Goal: Check status: Check status

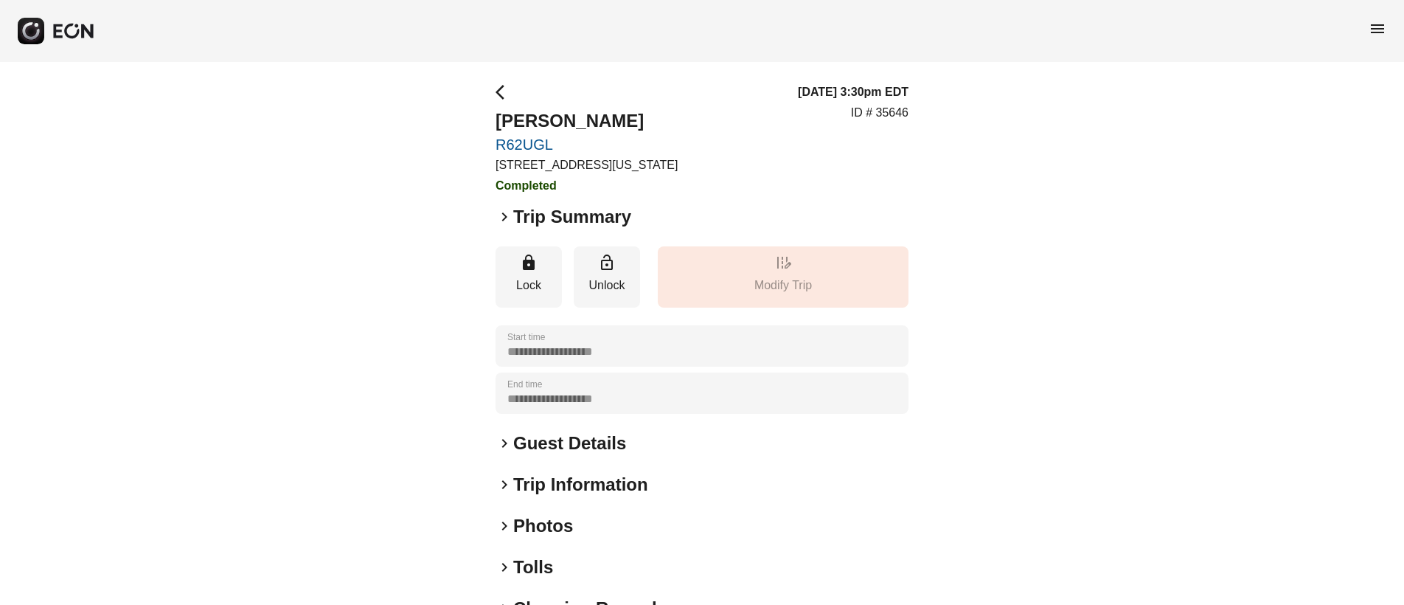
click at [1379, 30] on span "menu" at bounding box center [1378, 29] width 18 height 18
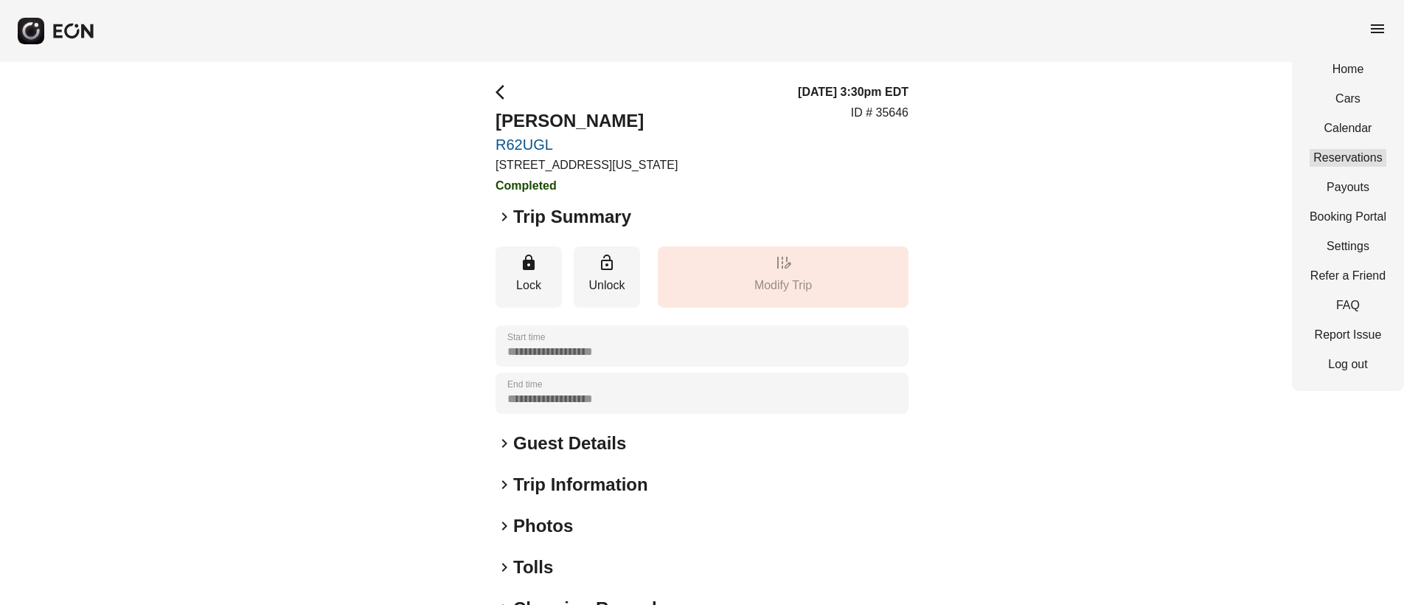
click at [1370, 159] on link "Reservations" at bounding box center [1348, 158] width 77 height 18
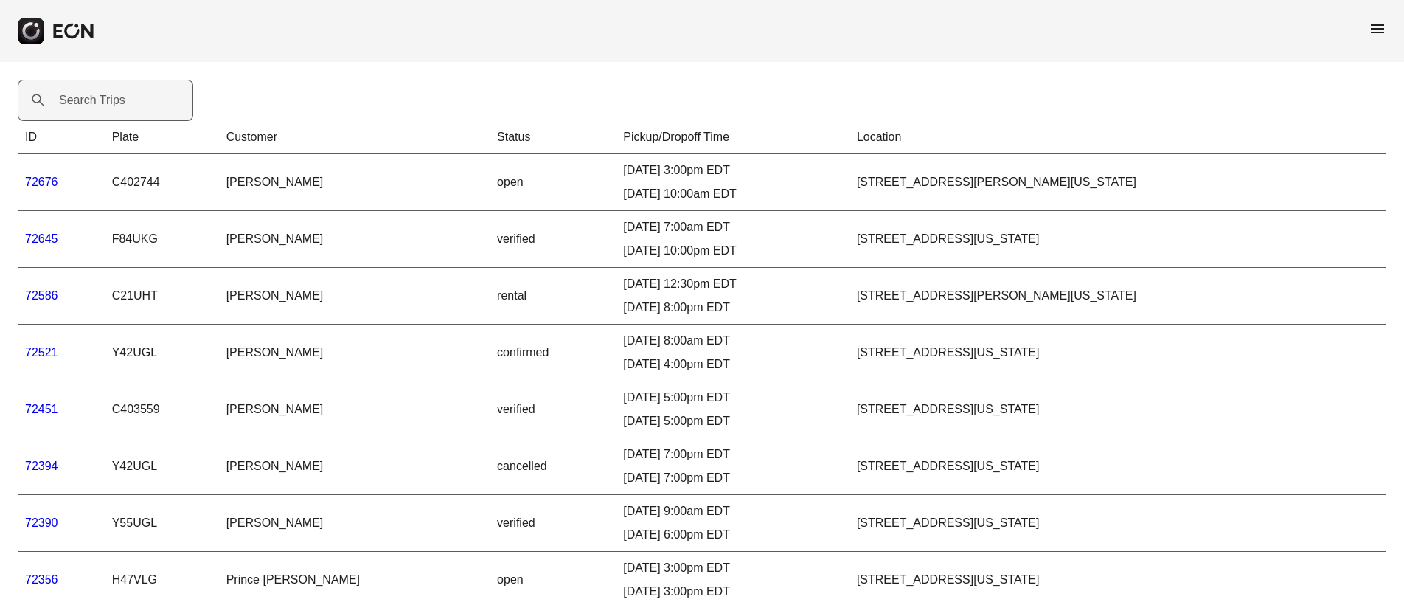
click at [107, 105] on label "Search Trips" at bounding box center [92, 100] width 66 height 18
click at [107, 105] on Trips "Search Trips" at bounding box center [106, 100] width 176 height 41
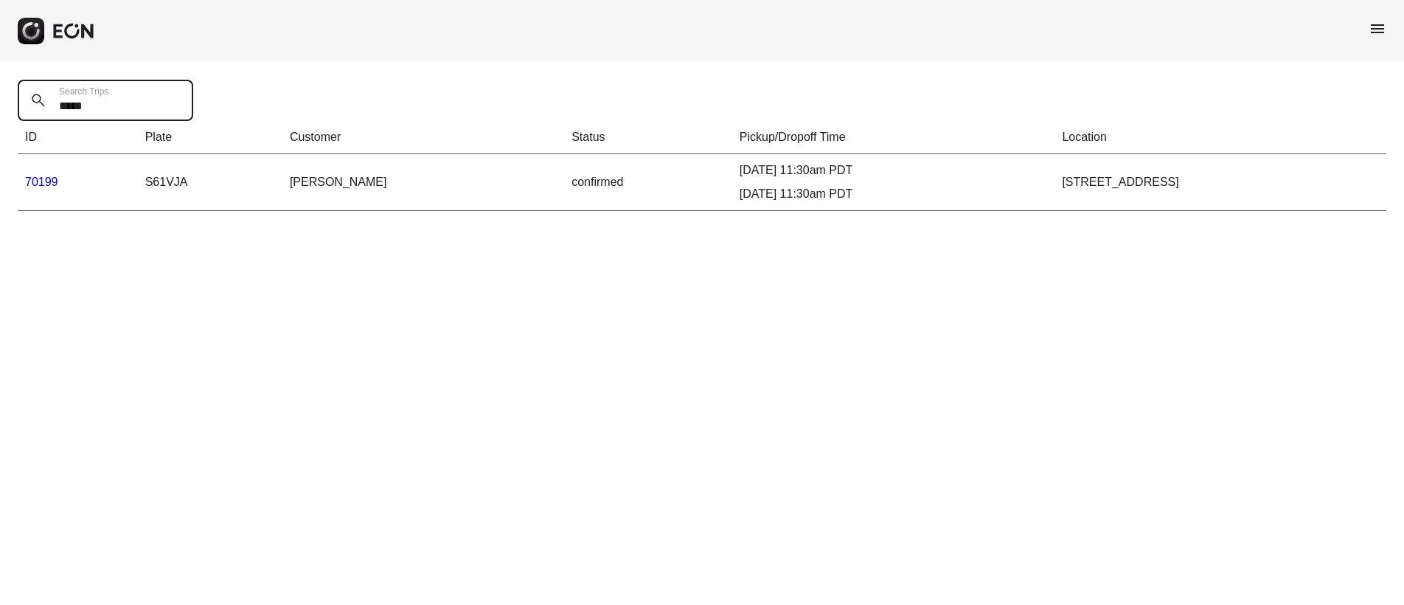
type Trips "*****"
click at [47, 181] on link "70199" at bounding box center [41, 182] width 33 height 13
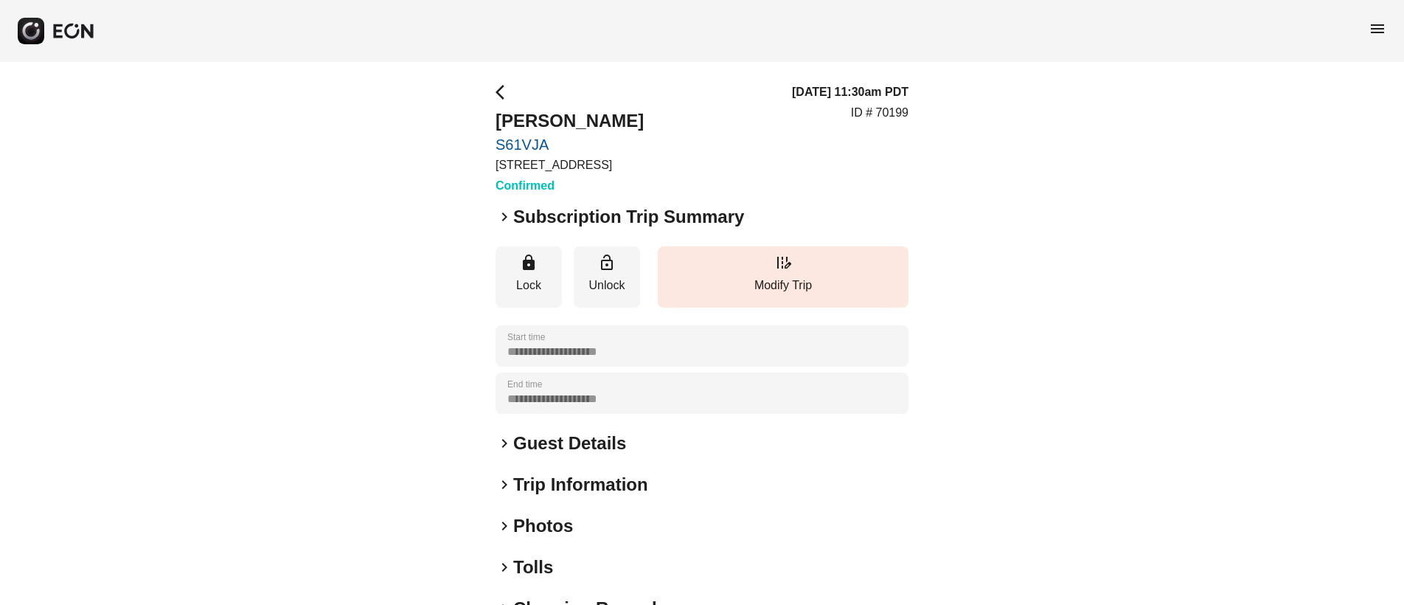
click at [503, 217] on span "keyboard_arrow_right" at bounding box center [505, 217] width 18 height 18
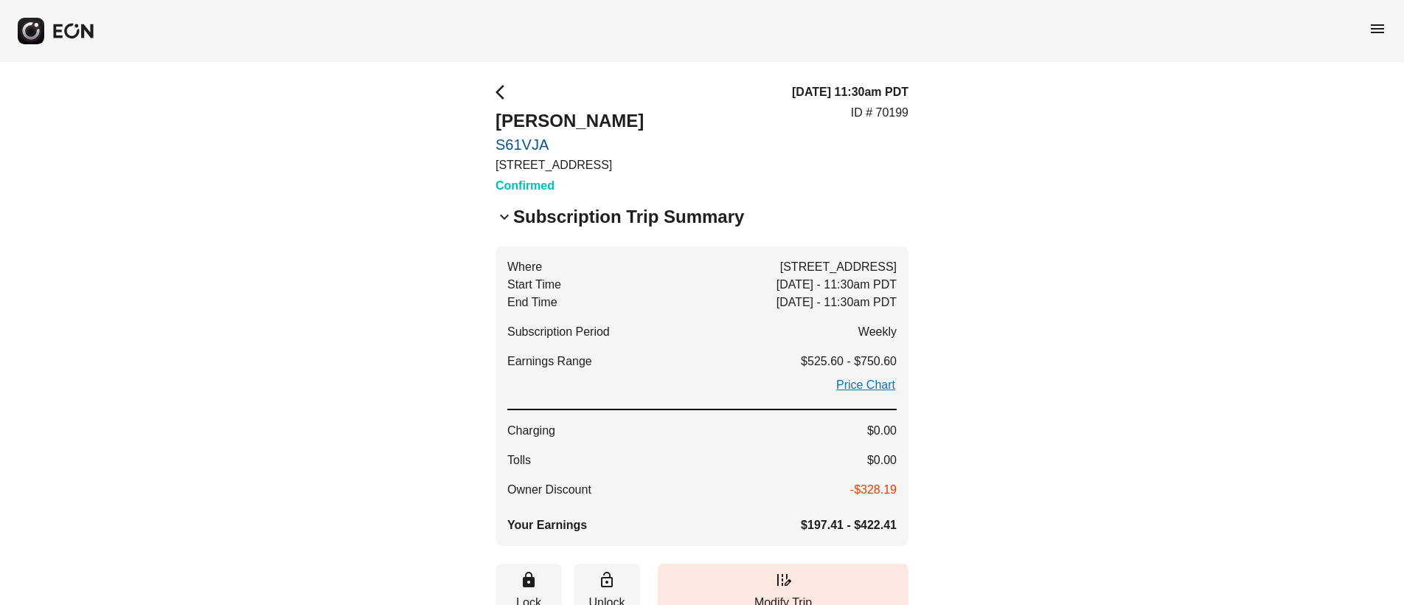
click at [1376, 27] on span "menu" at bounding box center [1378, 29] width 18 height 18
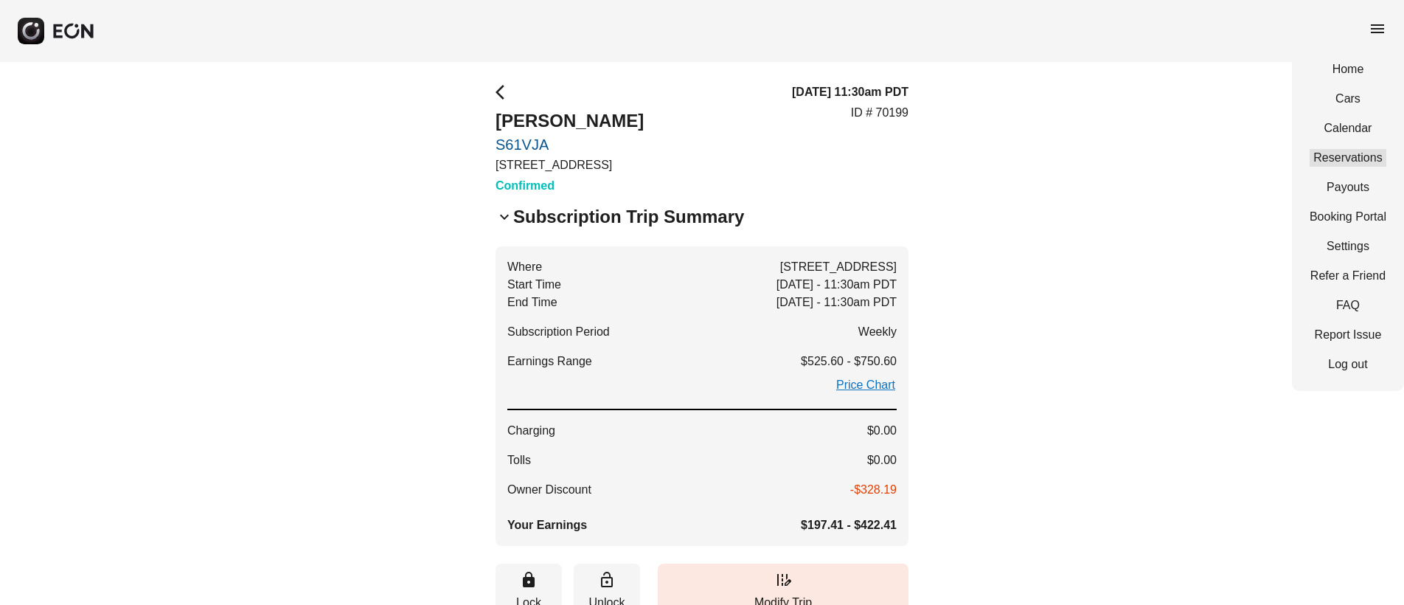
click at [1362, 153] on link "Reservations" at bounding box center [1348, 158] width 77 height 18
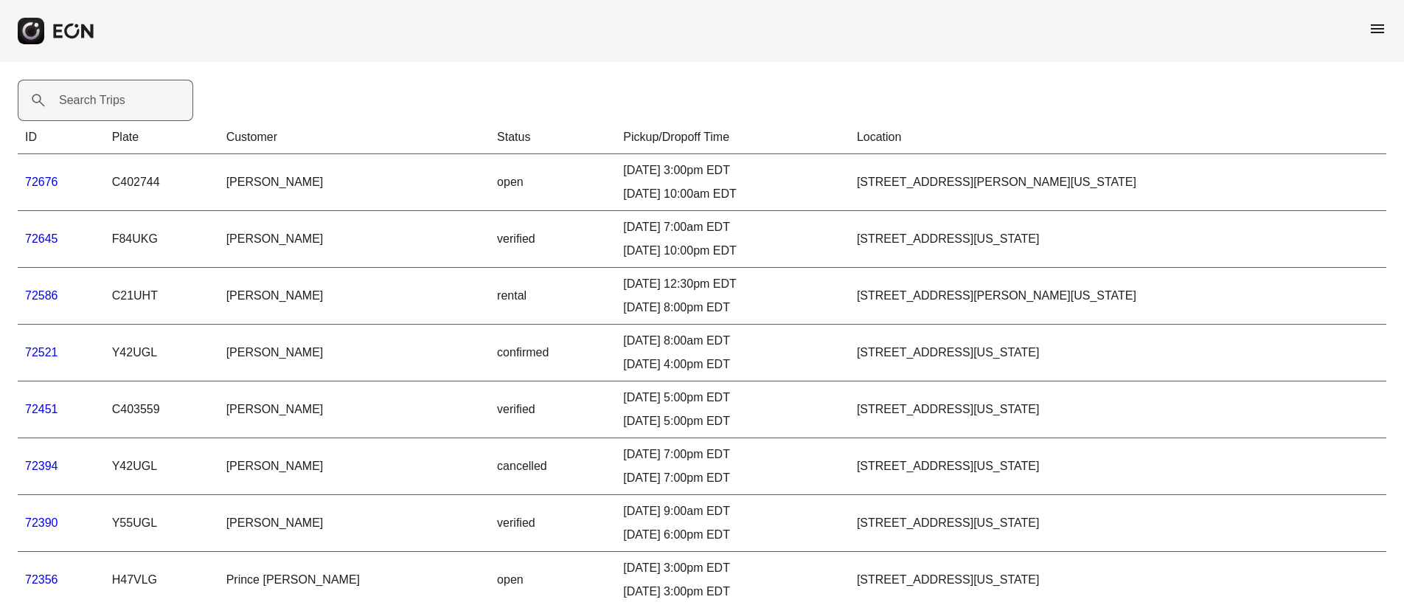
click at [92, 103] on label "Search Trips" at bounding box center [92, 100] width 66 height 18
click at [92, 103] on Trips "Search Trips" at bounding box center [106, 100] width 176 height 41
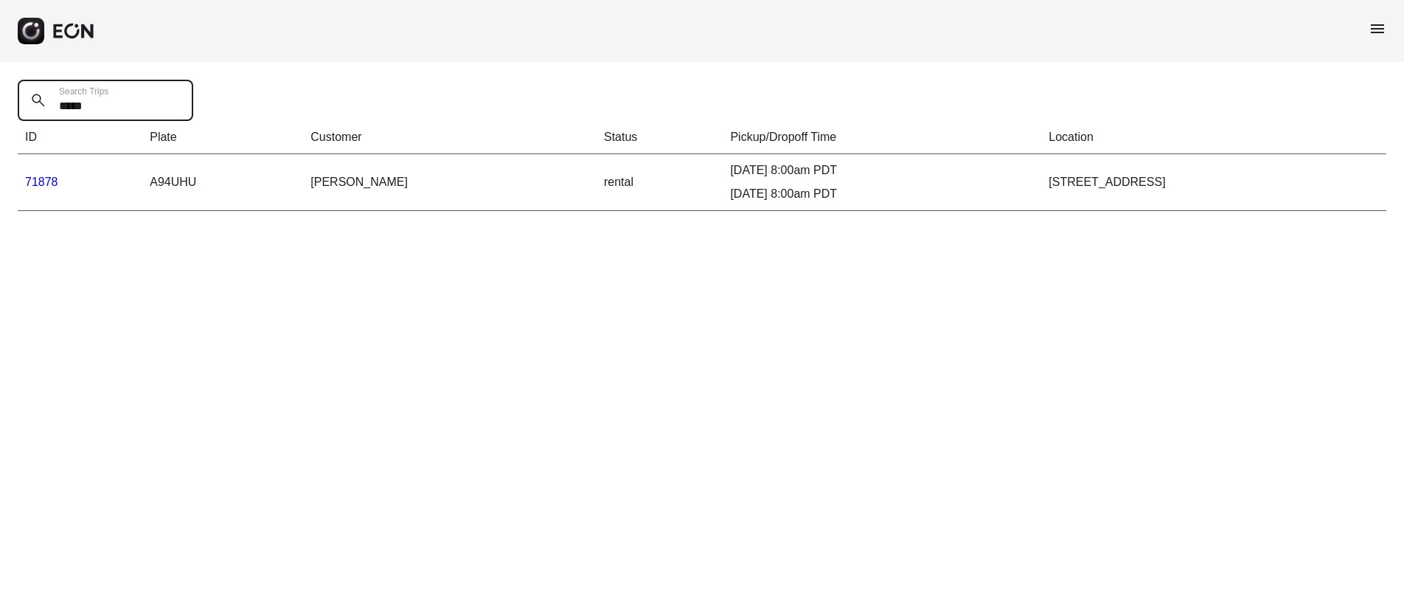
type Trips "*****"
click at [46, 181] on link "71878" at bounding box center [41, 182] width 33 height 13
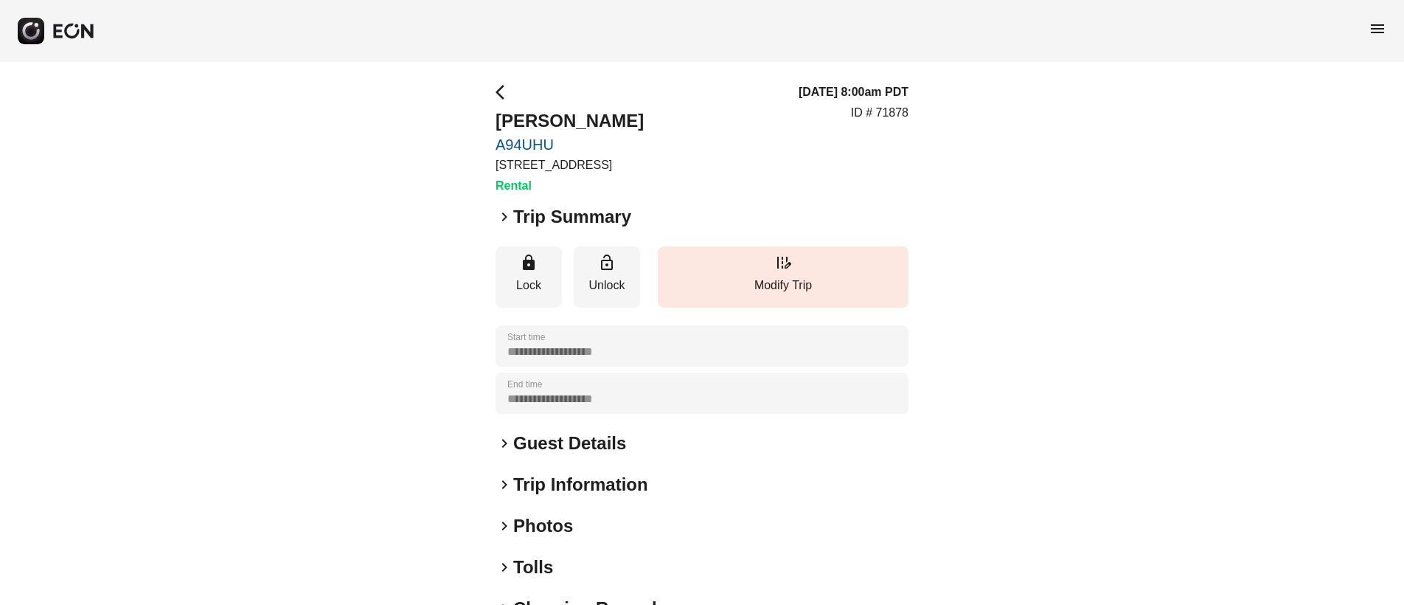
click at [506, 212] on span "keyboard_arrow_right" at bounding box center [505, 217] width 18 height 18
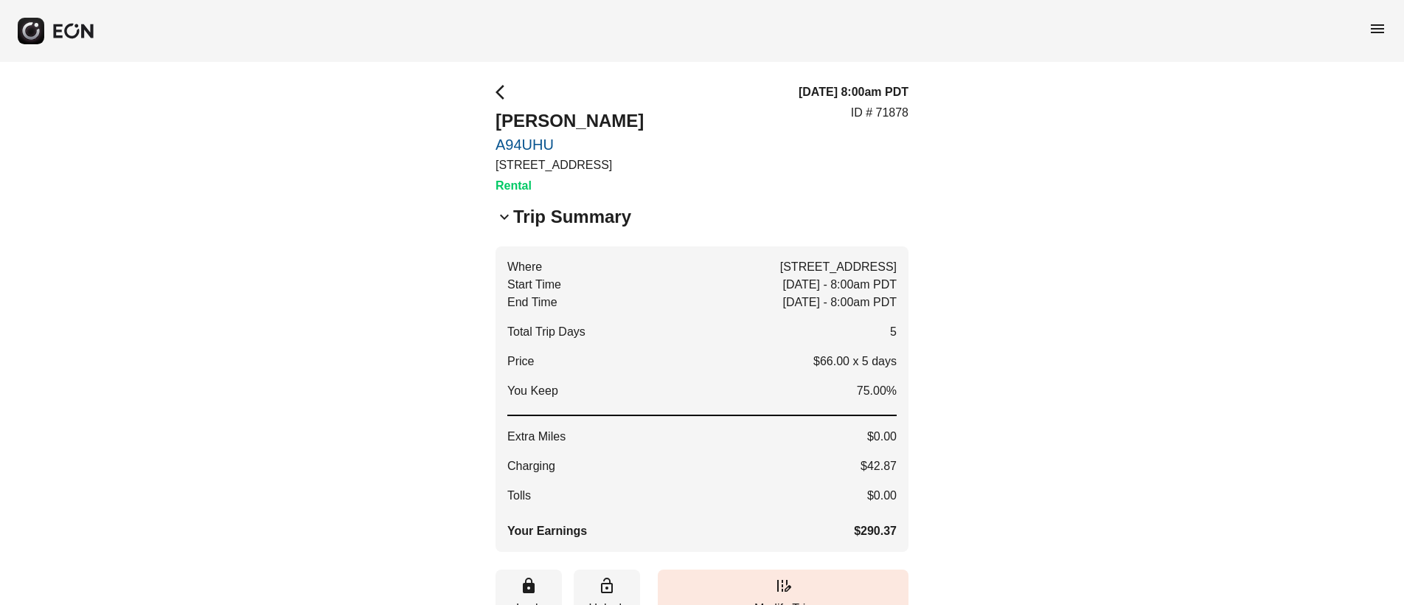
click at [1382, 24] on span "menu" at bounding box center [1378, 29] width 18 height 18
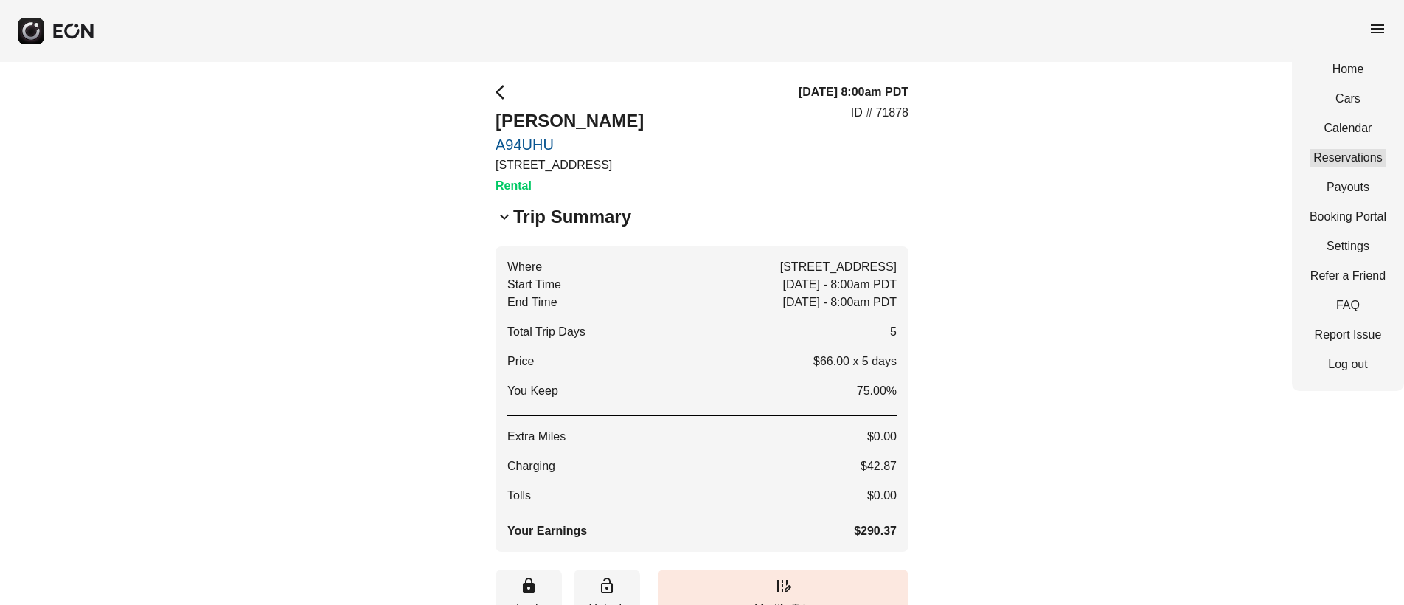
click at [1368, 159] on link "Reservations" at bounding box center [1348, 158] width 77 height 18
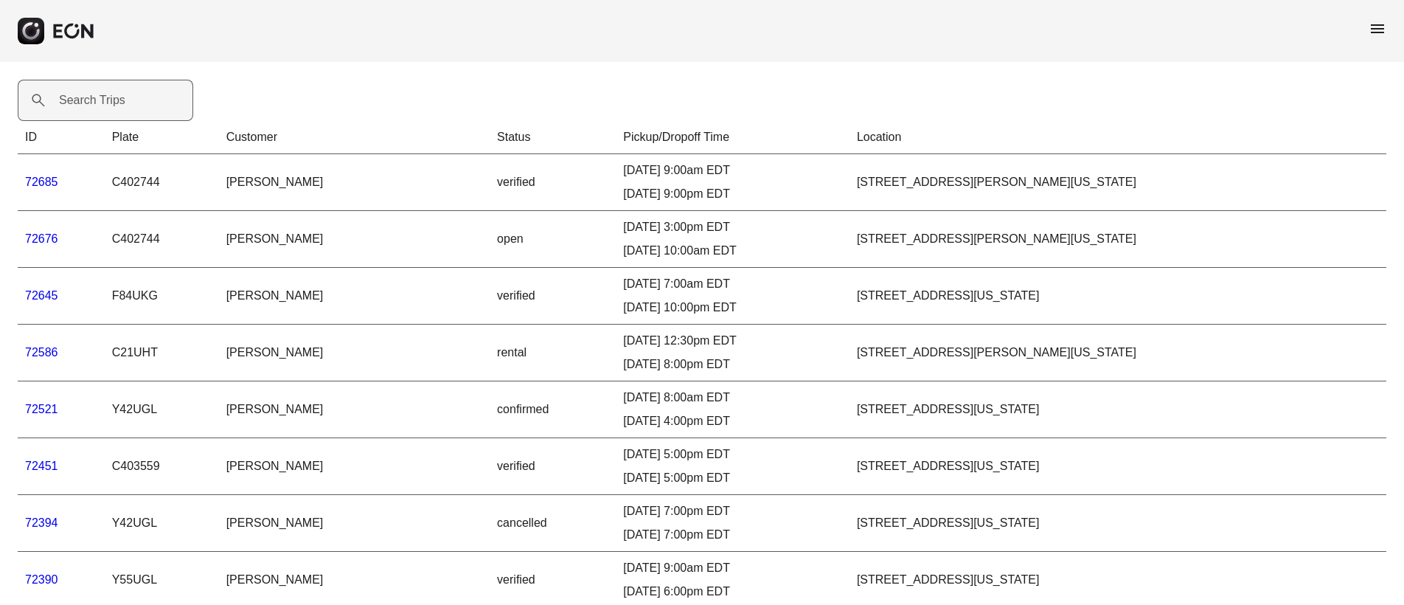
click at [84, 100] on label "Search Trips" at bounding box center [92, 100] width 66 height 18
click at [84, 100] on Trips "Search Trips" at bounding box center [106, 100] width 176 height 41
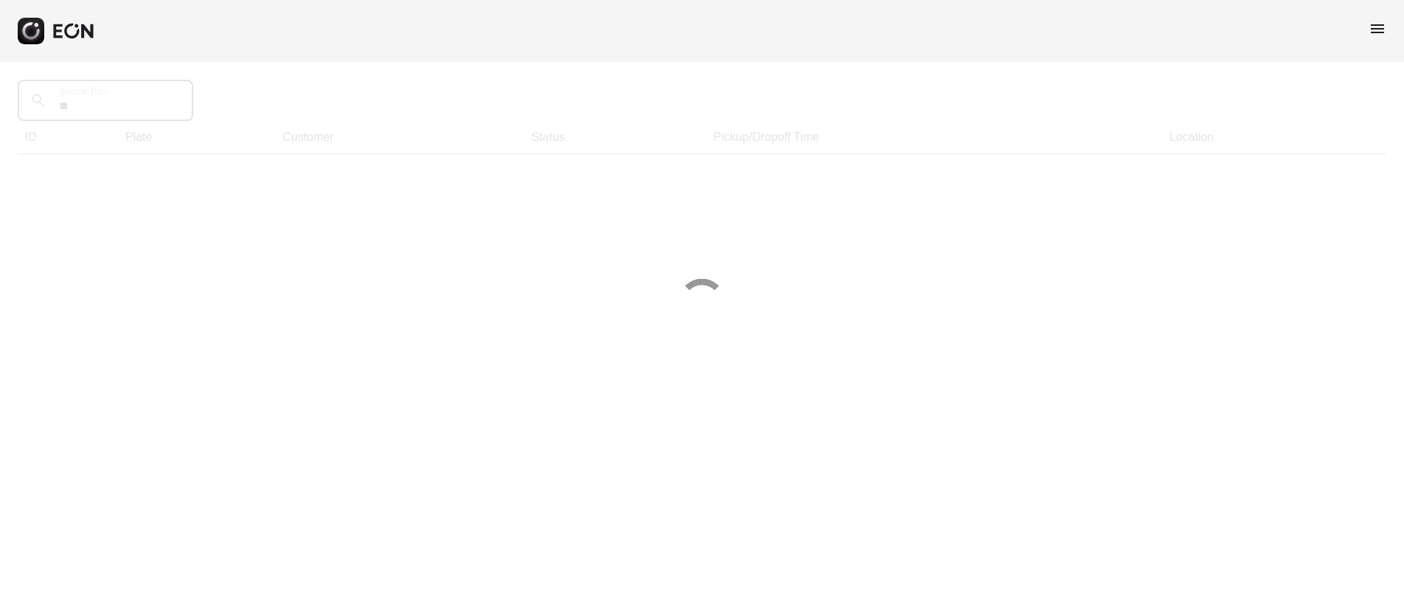
type Trips "*"
